Goal: Task Accomplishment & Management: Complete application form

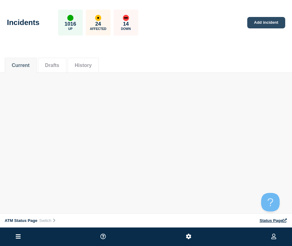
click at [259, 24] on link "Add incident" at bounding box center [267, 22] width 38 height 11
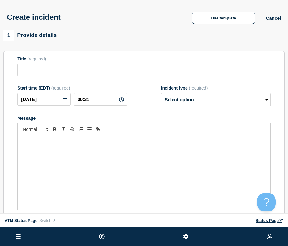
click at [235, 20] on button "Use template" at bounding box center [223, 18] width 63 height 12
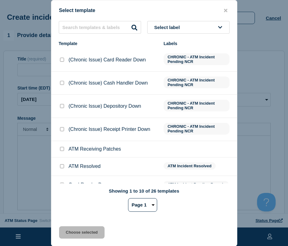
click at [202, 29] on button "Select label" at bounding box center [188, 27] width 82 height 13
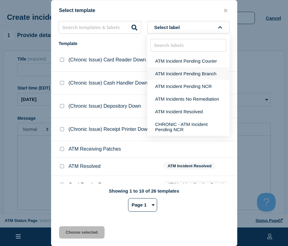
click at [201, 72] on button "ATM Incident Pending Branch" at bounding box center [188, 73] width 82 height 13
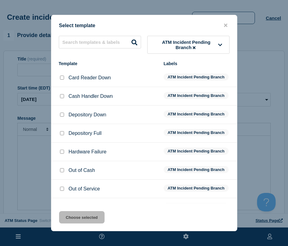
click at [62, 117] on input "Depository Down checkbox" at bounding box center [62, 115] width 4 height 4
checkbox input "true"
click at [73, 211] on div "Select template ATM Incident Pending Branch Template Labels Card Reader Down AT…" at bounding box center [144, 123] width 186 height 217
click at [73, 218] on button "Choose selected" at bounding box center [81, 217] width 45 height 12
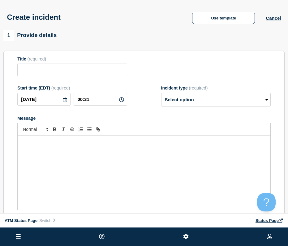
type input "Depository Down"
select select "identified"
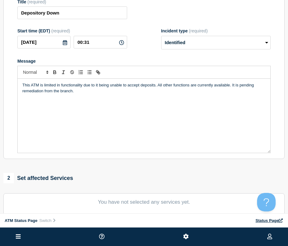
scroll to position [192, 0]
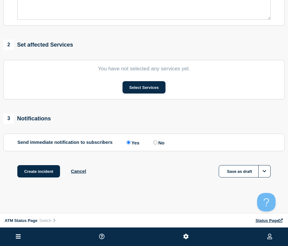
drag, startPoint x: 142, startPoint y: 68, endPoint x: 146, endPoint y: 169, distance: 101.4
click at [143, 76] on section "You have not selected any services yet. Select Services" at bounding box center [143, 80] width 281 height 40
click at [141, 84] on button "Select Services" at bounding box center [143, 87] width 43 height 12
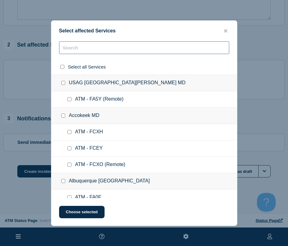
click at [94, 46] on input "text" at bounding box center [144, 47] width 170 height 13
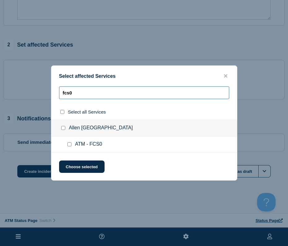
type input "fcs0"
click at [70, 146] on input "ATM - FCS0 checkbox" at bounding box center [69, 144] width 4 height 4
checkbox input "true"
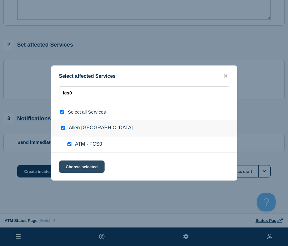
click at [77, 164] on button "Choose selected" at bounding box center [81, 167] width 45 height 12
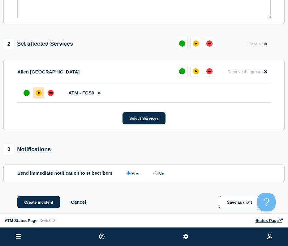
click at [42, 97] on div at bounding box center [38, 92] width 11 height 11
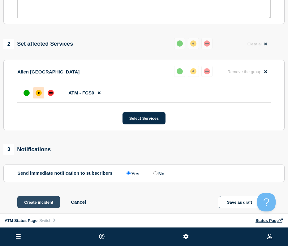
click at [45, 205] on button "Create incident" at bounding box center [38, 202] width 43 height 12
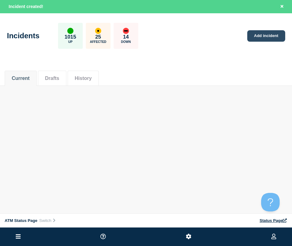
click at [266, 41] on link "Add incident" at bounding box center [267, 35] width 38 height 11
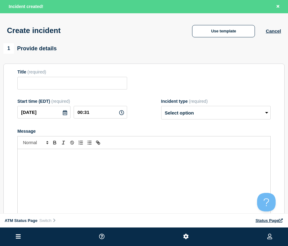
click at [221, 39] on div "Create incident Use template Cancel" at bounding box center [144, 28] width 288 height 30
click at [220, 35] on button "Use template" at bounding box center [223, 31] width 63 height 12
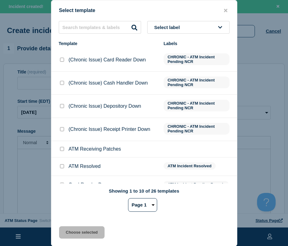
click at [157, 25] on span "Select label" at bounding box center [168, 27] width 28 height 5
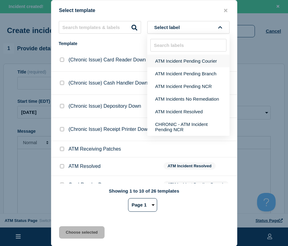
click at [172, 67] on button "ATM Incident Pending Courier" at bounding box center [188, 61] width 82 height 13
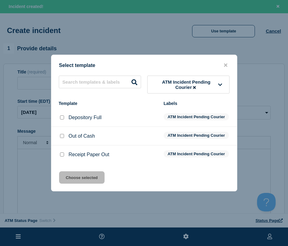
click at [195, 86] on icon at bounding box center [194, 87] width 3 height 3
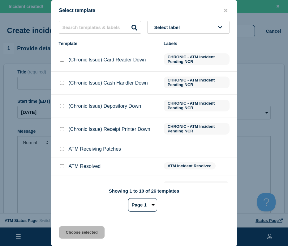
click at [191, 28] on button "Select label" at bounding box center [188, 27] width 82 height 13
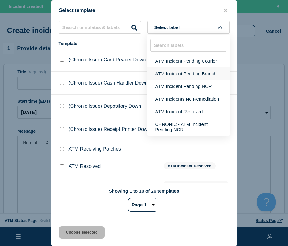
click at [188, 75] on button "ATM Incident Pending Branch" at bounding box center [188, 73] width 82 height 13
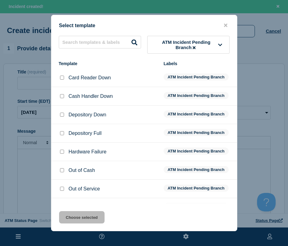
click at [63, 115] on input "Depository Down checkbox" at bounding box center [62, 115] width 4 height 4
checkbox input "true"
click at [80, 224] on button "Choose selected" at bounding box center [81, 217] width 45 height 12
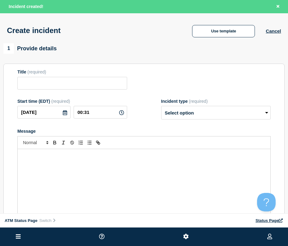
type input "Depository Down"
select select "identified"
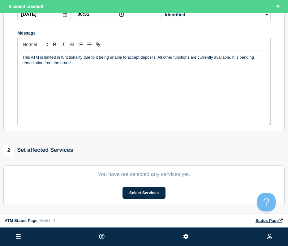
drag, startPoint x: 144, startPoint y: 102, endPoint x: 147, endPoint y: 193, distance: 90.9
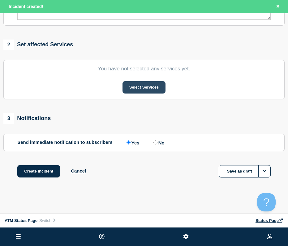
click at [146, 82] on button "Select Services" at bounding box center [143, 87] width 43 height 12
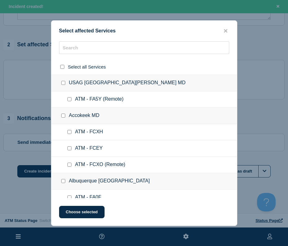
click at [104, 35] on div "Select affected Services Select all Services [GEOGRAPHIC_DATA] [GEOGRAPHIC_DATA…" at bounding box center [144, 123] width 186 height 206
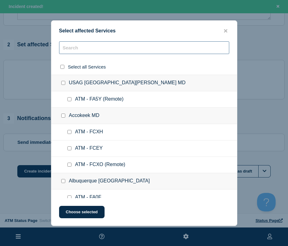
click at [105, 43] on input "text" at bounding box center [144, 47] width 170 height 13
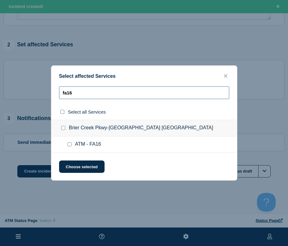
type input "fa16"
click at [69, 142] on div at bounding box center [70, 145] width 9 height 6
click at [69, 146] on input "ATM - FA16 checkbox" at bounding box center [69, 144] width 4 height 4
checkbox input "true"
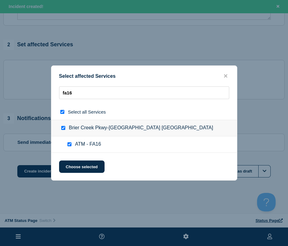
checkbox input "true"
click at [72, 163] on button "Choose selected" at bounding box center [81, 167] width 45 height 12
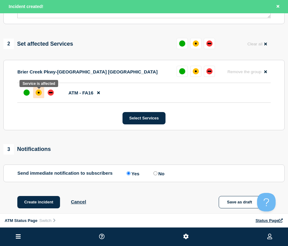
click at [36, 95] on div "affected" at bounding box center [39, 93] width 6 height 6
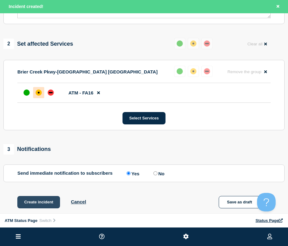
click at [49, 207] on button "Create incident" at bounding box center [38, 202] width 43 height 12
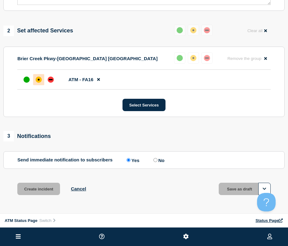
scroll to position [192, 0]
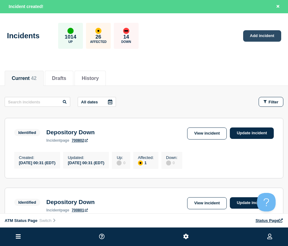
click at [252, 39] on link "Add incident" at bounding box center [262, 35] width 38 height 11
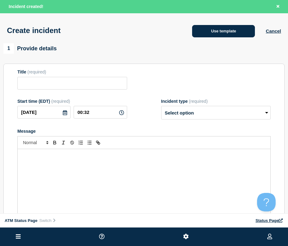
click at [235, 34] on button "Use template" at bounding box center [223, 31] width 63 height 12
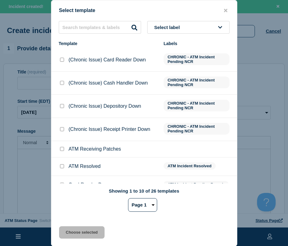
click at [174, 28] on span "Select label" at bounding box center [168, 27] width 28 height 5
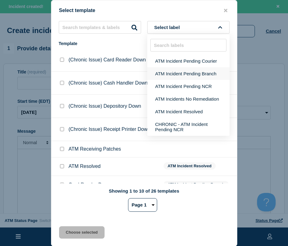
click at [181, 73] on button "ATM Incident Pending Branch" at bounding box center [188, 73] width 82 height 13
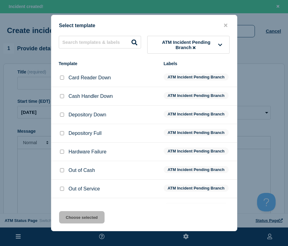
click at [62, 114] on input "Depository Down checkbox" at bounding box center [62, 115] width 4 height 4
checkbox input "true"
click at [73, 219] on button "Choose selected" at bounding box center [81, 217] width 45 height 12
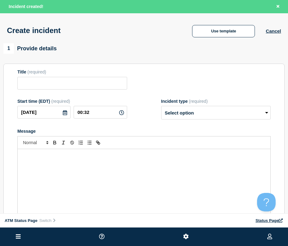
type input "Depository Down"
select select "identified"
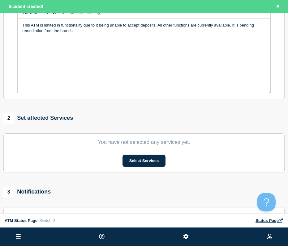
scroll to position [205, 0]
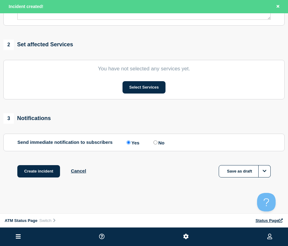
drag, startPoint x: 148, startPoint y: 92, endPoint x: 150, endPoint y: 169, distance: 76.7
click at [144, 88] on button "Select Services" at bounding box center [143, 87] width 43 height 12
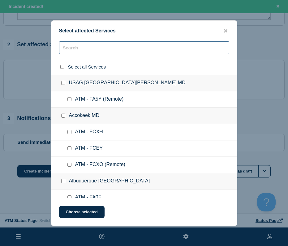
click at [91, 42] on input "text" at bounding box center [144, 47] width 170 height 13
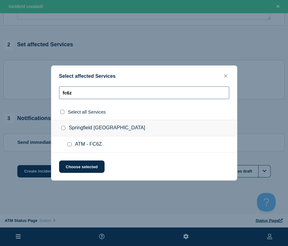
type input "fc6z"
click at [68, 144] on input "ATM - FC6Z checkbox" at bounding box center [69, 144] width 4 height 4
checkbox input "true"
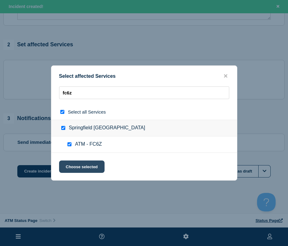
click at [70, 165] on button "Choose selected" at bounding box center [81, 167] width 45 height 12
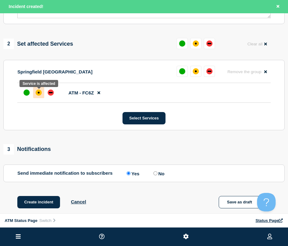
click at [38, 92] on div "affected" at bounding box center [39, 93] width 6 height 6
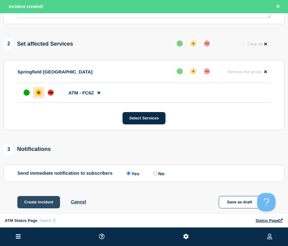
click at [44, 203] on button "Create incident" at bounding box center [38, 202] width 43 height 12
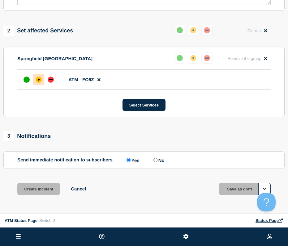
scroll to position [192, 0]
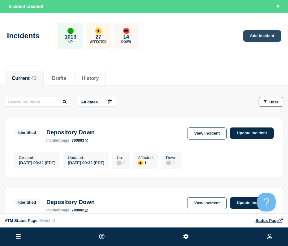
click at [248, 32] on link "Add incident" at bounding box center [262, 35] width 38 height 11
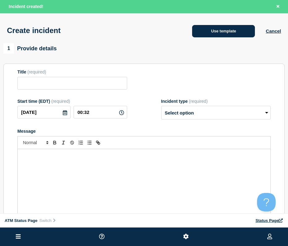
click at [239, 31] on button "Use template" at bounding box center [223, 31] width 63 height 12
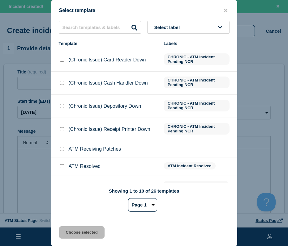
click at [190, 22] on button "Select label" at bounding box center [188, 27] width 82 height 13
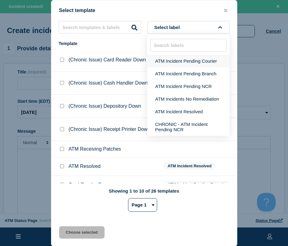
click at [188, 60] on button "ATM Incident Pending Courier" at bounding box center [188, 61] width 82 height 13
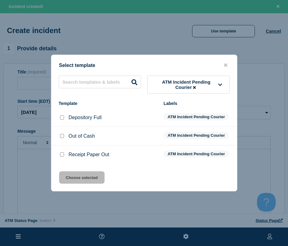
click at [61, 116] on input "Depository Full checkbox" at bounding box center [62, 118] width 4 height 4
checkbox input "true"
click at [81, 183] on button "Choose selected" at bounding box center [81, 178] width 45 height 12
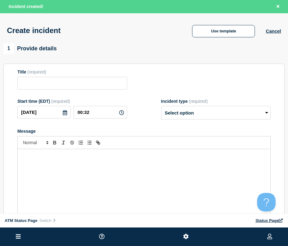
type input "Depository Full"
select select "identified"
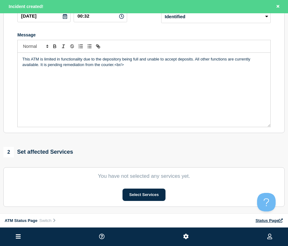
scroll to position [205, 0]
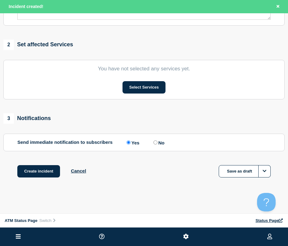
drag, startPoint x: 146, startPoint y: 79, endPoint x: 147, endPoint y: 162, distance: 82.8
click at [149, 87] on button "Select Services" at bounding box center [143, 87] width 43 height 12
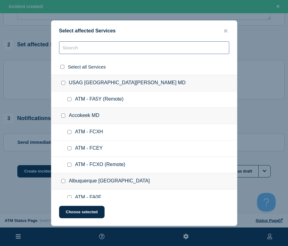
click at [109, 44] on input "text" at bounding box center [144, 47] width 170 height 13
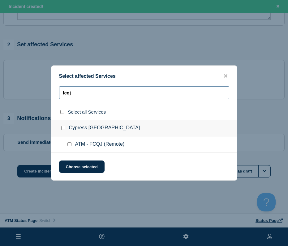
type input "fcqj"
click at [69, 145] on input "ATM - FCQJ (Remote) checkbox" at bounding box center [69, 144] width 4 height 4
checkbox input "true"
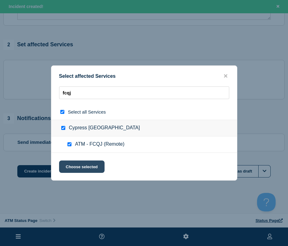
click at [74, 168] on button "Choose selected" at bounding box center [81, 167] width 45 height 12
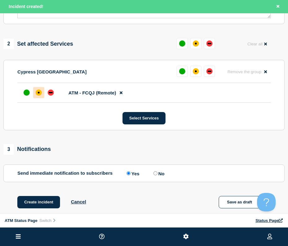
click at [36, 96] on div at bounding box center [38, 92] width 11 height 11
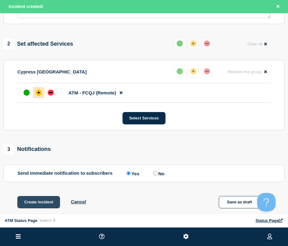
click at [35, 202] on button "Create incident" at bounding box center [38, 202] width 43 height 12
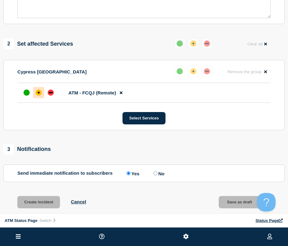
scroll to position [192, 0]
